Goal: Use online tool/utility: Utilize a website feature to perform a specific function

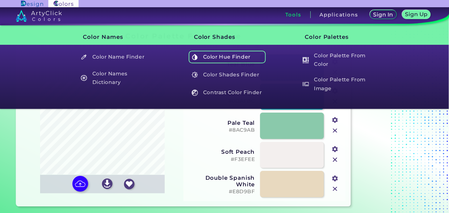
click at [245, 61] on h5 "Color Hue Finder" at bounding box center [227, 57] width 77 height 12
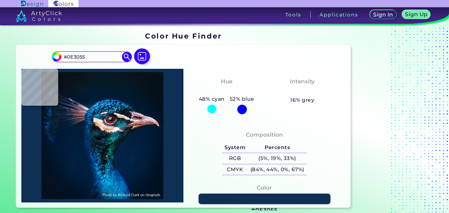
type input "#165d92"
type input "#165D92"
type input "#00407f"
type input "#00407F"
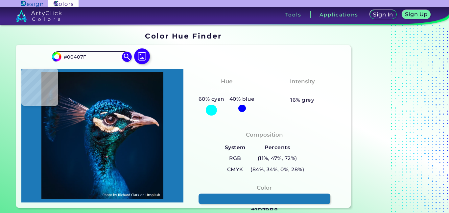
type input "#1d79b8"
type input "#1D79B8"
type input "#0b7aba"
type input "#0B7ABA"
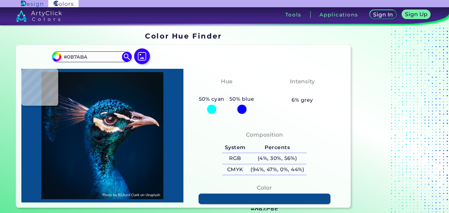
type input "#094c8f"
type input "#094C8F"
type input "#00122d"
type input "#00122D"
type input "#2189be"
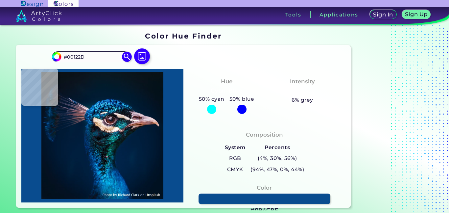
type input "#2189BE"
type input "#2aaae7"
type input "#2AAAE7"
type input "#2fa2dd"
type input "#2FA2DD"
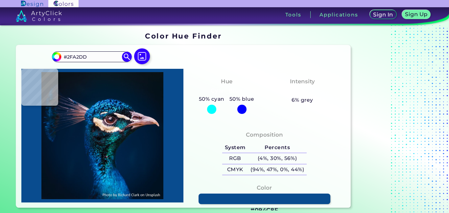
type input "#00235e"
type input "#00235E"
type input "#002d67"
type input "#002D67"
type input "#004272"
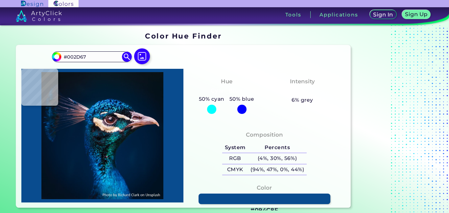
type input "#004272"
type input "#56bdf2"
type input "#56BDF2"
type input "#072c51"
type input "#072C51"
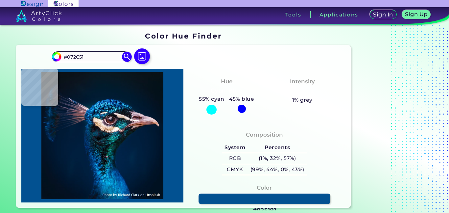
type input "#025191"
type input "#001e39"
type input "#001E39"
type input "#000e25"
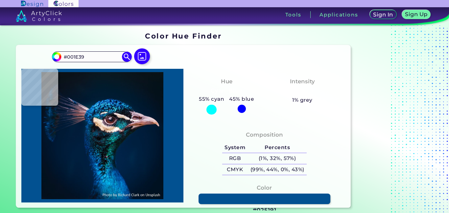
type input "#000E25"
type input "#0b162c"
type input "#0B162C"
type input "#041e44"
type input "#041E44"
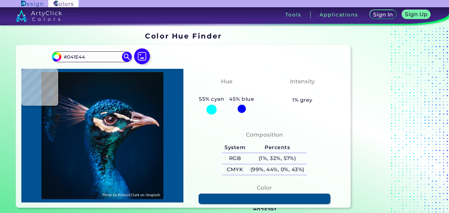
type input "#13568b"
type input "#13568B"
type input "#2991db"
type input "#2991DB"
type input "#002c67"
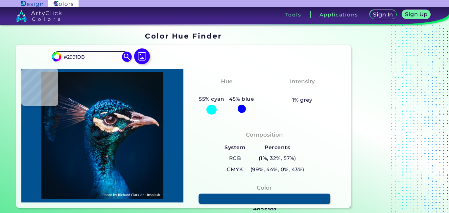
type input "#002C67"
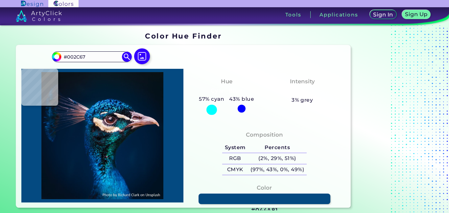
type input "#044a81"
type input "#044A81"
type input "#0f6e9a"
type input "#0F6E9A"
type input "#005682"
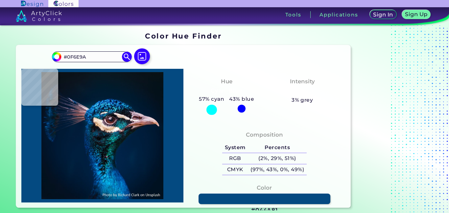
type input "#005682"
type input "#0a4a85"
type input "#0A4A85"
type input "#042448"
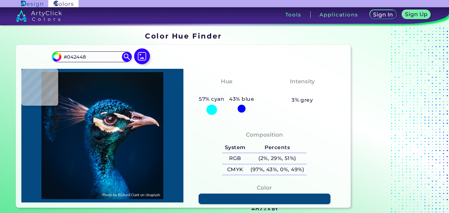
type input "#000f1d"
type input "#000F1D"
type input "#041120"
type input "#2c425b"
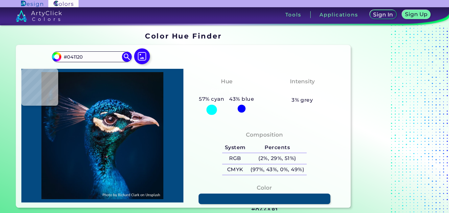
type input "#2C425B"
type input "#146fa6"
type input "#146FA6"
type input "#0a6998"
type input "#0A6998"
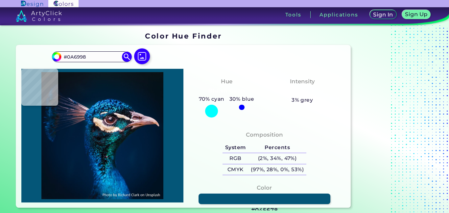
type input "#045678"
type input "#004867"
type input "#095675"
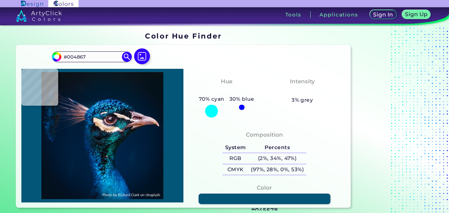
type input "#095675"
type input "#002551"
type input "#267297"
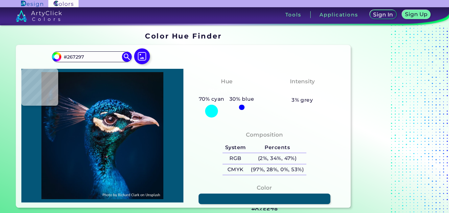
type input "#003252"
type input "#093152"
type input "#141e2b"
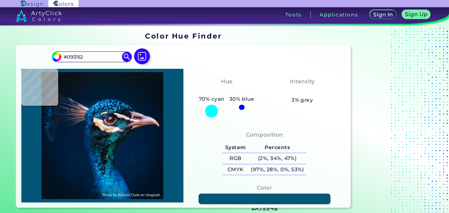
type input "#141E2B"
type input "#171b20"
type input "#171B20"
type input "#11171f"
type input "#11171F"
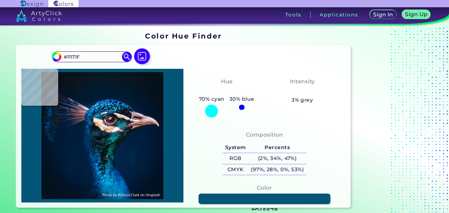
type input "#0c0b11"
type input "#0C0B11"
type input "#6a5155"
type input "#6A5155"
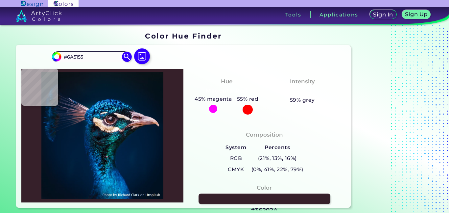
type input "#36202a"
type input "#36202A"
type input "#372a39"
type input "#372A39"
type input "#dad0db"
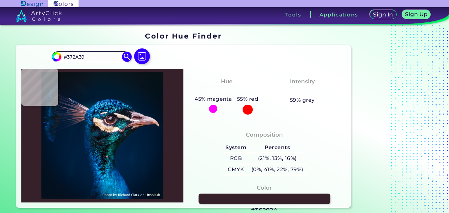
type input "#DAD0DB"
type input "#554c63"
type input "#554C63"
type input "#40394e"
type input "#40394E"
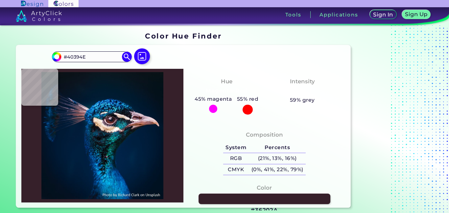
type input "#151828"
type input "#09101a"
type input "#09101A"
type input "#432125"
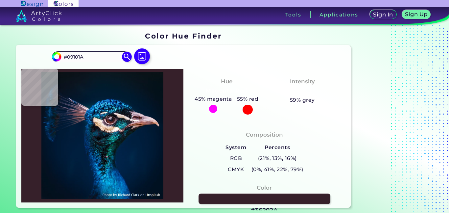
type input "#432125"
type input "#aa808c"
type input "#AA808C"
type input "#76606f"
type input "#76606F"
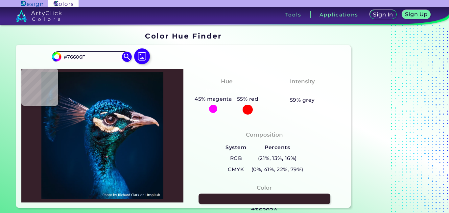
type input "#3f354a"
type input "#3F354A"
type input "#332c3a"
type input "#332C3A"
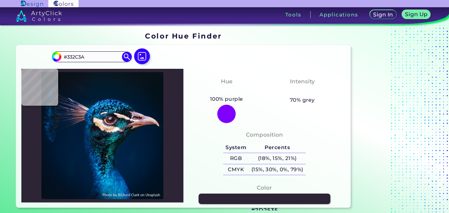
type input "#2d2535"
type input "#2D2535"
type input "#17121f"
type input "#17121F"
type input "#0f1e2a"
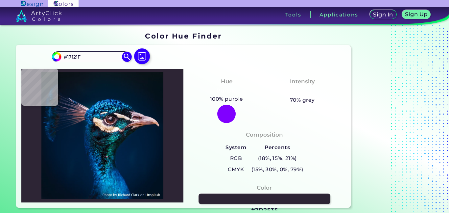
type input "#0F1E2A"
type input "#315365"
type input "#2f7986"
type input "#2F7986"
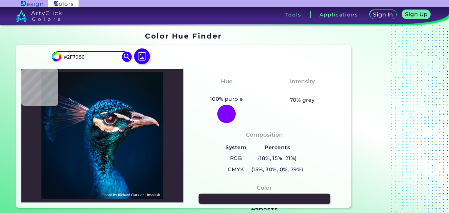
type input "#035963"
type input "#0c6a73"
type input "#0C6A73"
type input "#147e84"
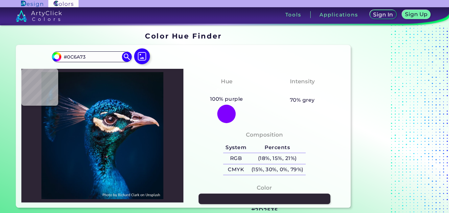
type input "#147E84"
type input "#27aeb4"
type input "#27AEB4"
type input "#046a73"
type input "#046A73"
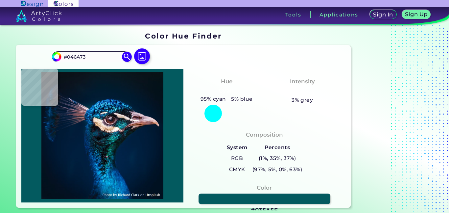
type input "#035a5f"
type input "#035A5F"
type input "#002939"
type input "#03232f"
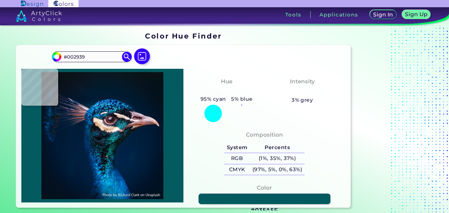
type input "#03232F"
type input "#276775"
type input "#154859"
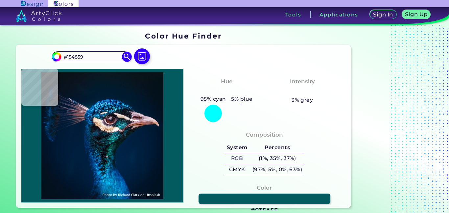
type input "#36929a"
type input "#36929A"
type input "#106166"
type input "#53a1a9"
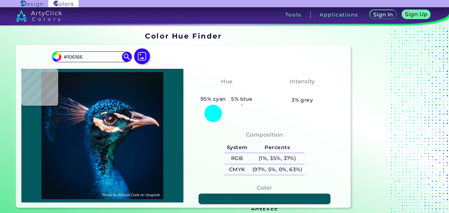
type input "#53A1A9"
type input "#003946"
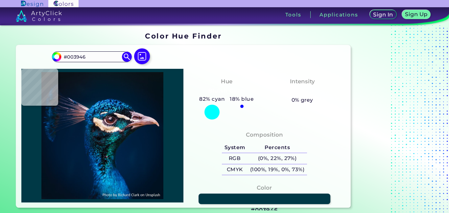
type input "#003d4f"
type input "#003D4F"
type input "#34c4d2"
type input "#34C4D2"
type input "#2ac2cf"
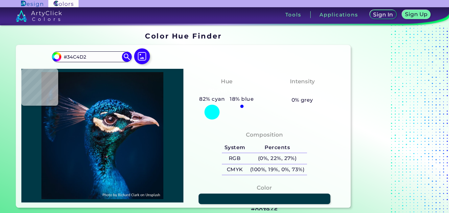
type input "#2AC2CF"
type input "#0b9495"
type input "#0B9495"
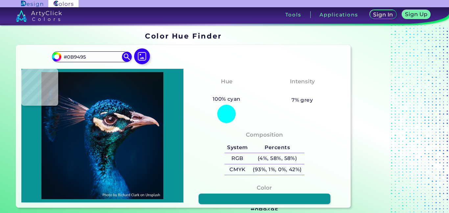
type input "#24b7bf"
type input "#24B7BF"
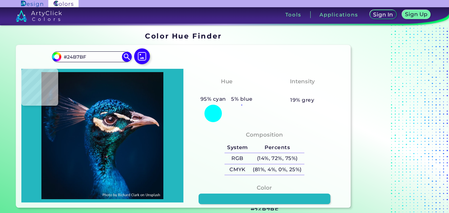
type input "#2cc0c7"
type input "#2CC0C7"
type input "#0b8490"
type input "#0B8490"
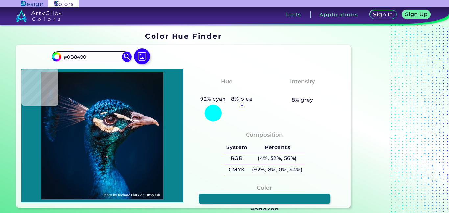
type input "#309aad"
type input "#309AAD"
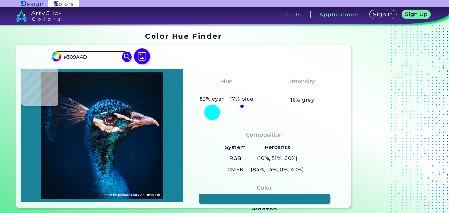
type input "#198399"
type input "#0a6e7f"
type input "#0A6E7F"
type input "#06717c"
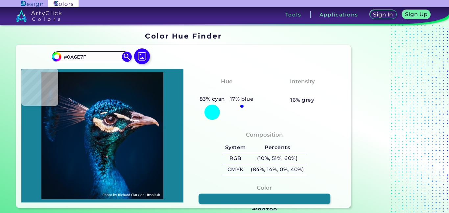
type input "#06717C"
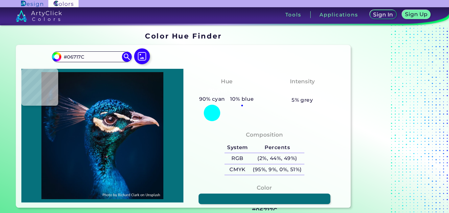
type input "#12848a"
type input "#12848A"
type input "#087382"
type input "#096b7f"
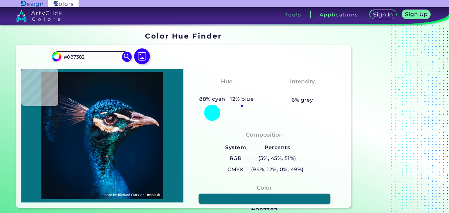
type input "#096B7F"
type input "#137583"
type input "#289c9f"
type input "#289C9F"
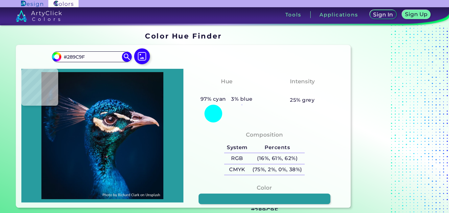
type input "#117374"
type input "#004749"
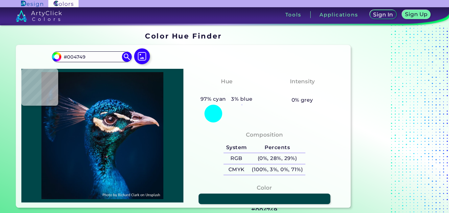
type input "#015857"
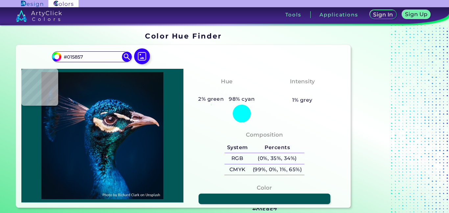
type input "#095962"
type input "#054251"
type input "#022b3a"
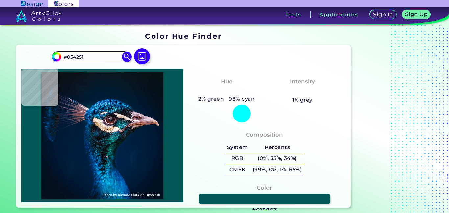
type input "#022B3A"
type input "#041e31"
type input "#041E31"
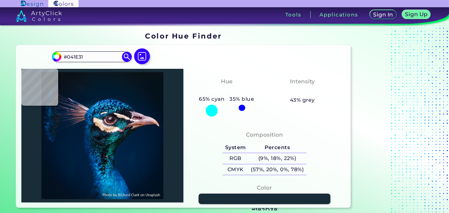
type input "#182d38"
type input "#182D38"
type input "#21202d"
type input "#21202D"
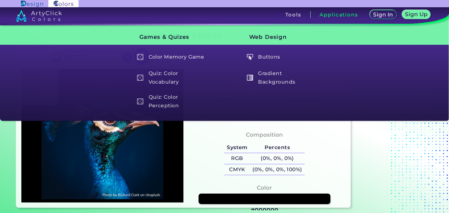
click at [317, 12] on div "Applications" at bounding box center [339, 14] width 57 height 7
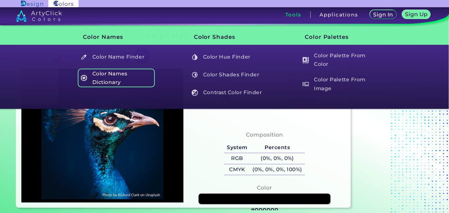
click at [153, 72] on h5 "Color Names Dictionary" at bounding box center [116, 77] width 77 height 19
